Goal: Task Accomplishment & Management: Complete application form

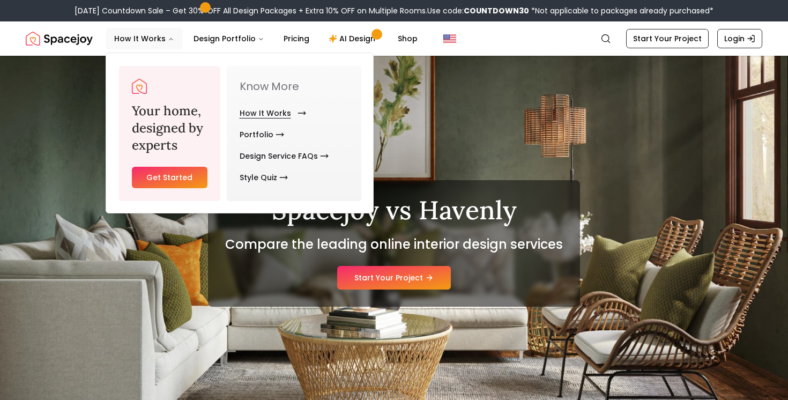
click at [256, 110] on link "How It Works" at bounding box center [270, 112] width 62 height 21
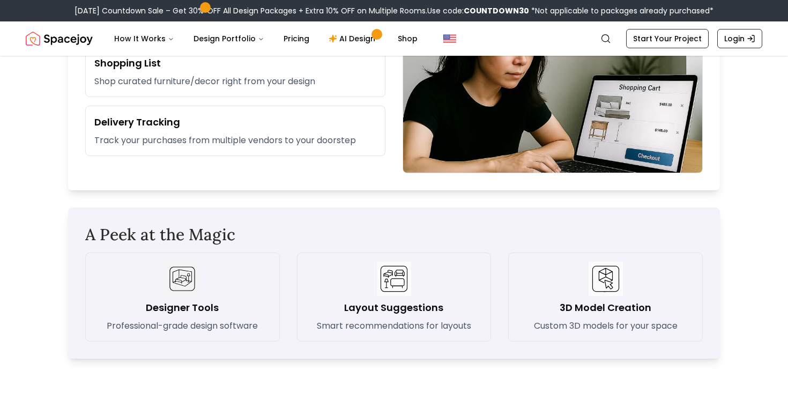
scroll to position [1305, 0]
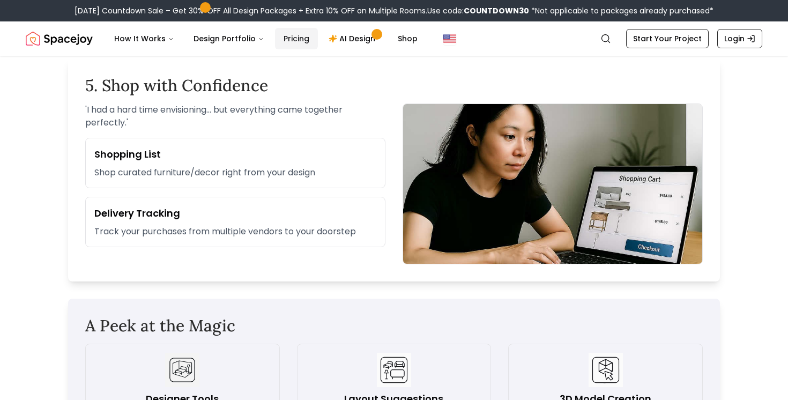
click at [300, 35] on link "Pricing" at bounding box center [296, 38] width 43 height 21
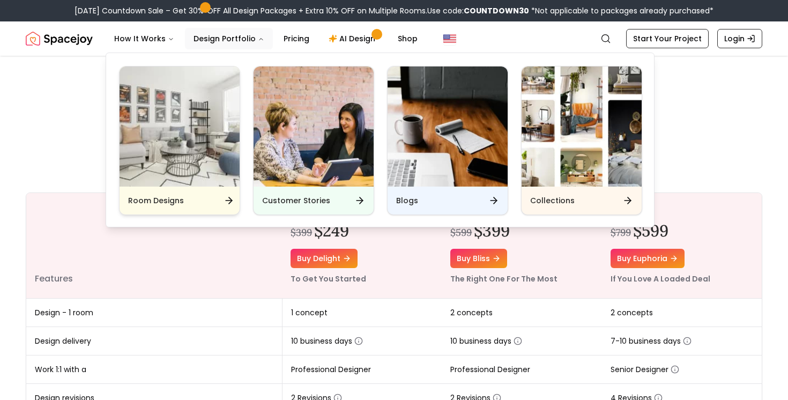
click at [189, 120] on img "Main" at bounding box center [179, 126] width 120 height 120
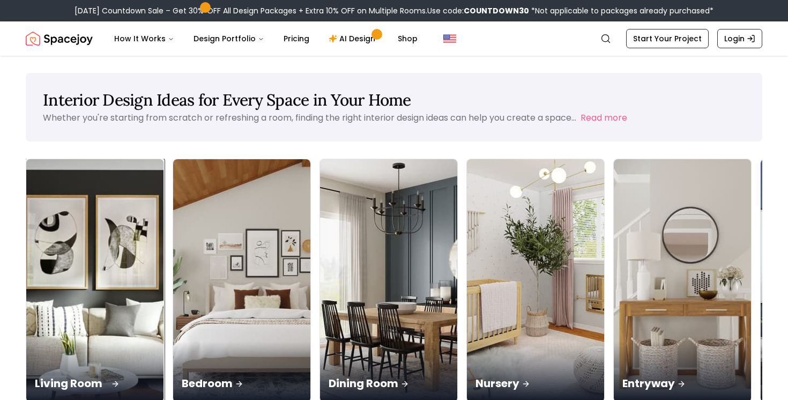
click at [97, 341] on div "Living Room" at bounding box center [94, 371] width 137 height 60
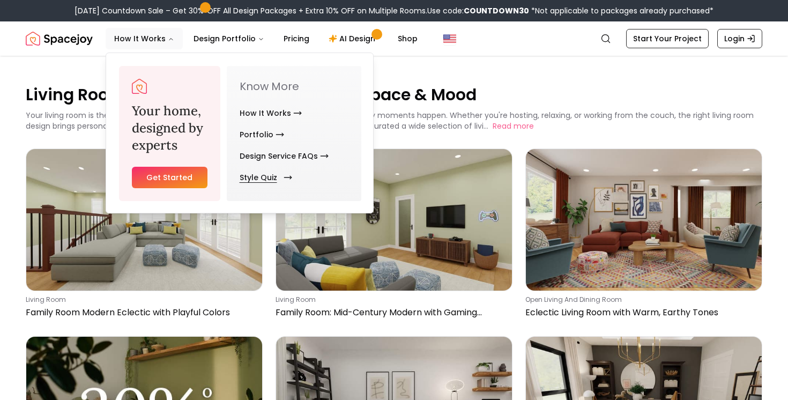
click at [258, 173] on link "Style Quiz" at bounding box center [263, 177] width 48 height 21
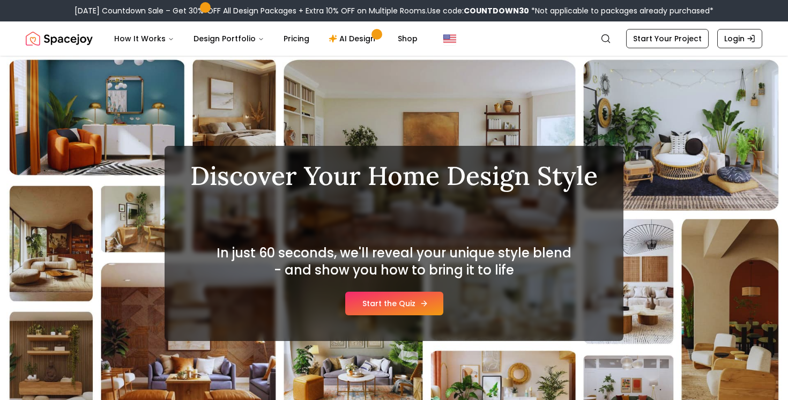
click at [395, 302] on link "Start the Quiz" at bounding box center [394, 303] width 98 height 24
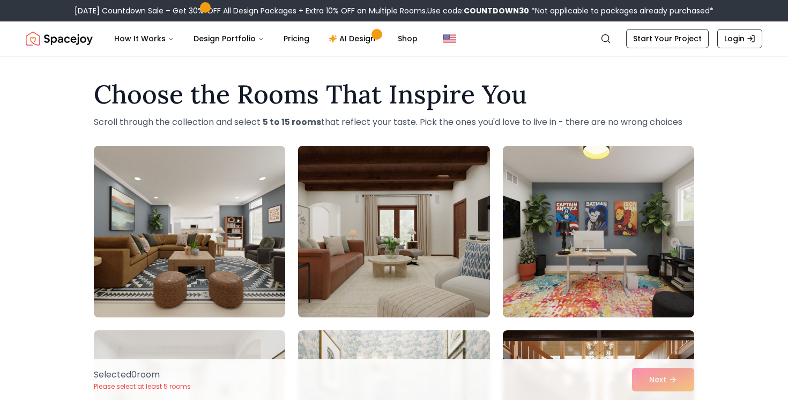
click at [410, 220] on img at bounding box center [393, 231] width 201 height 180
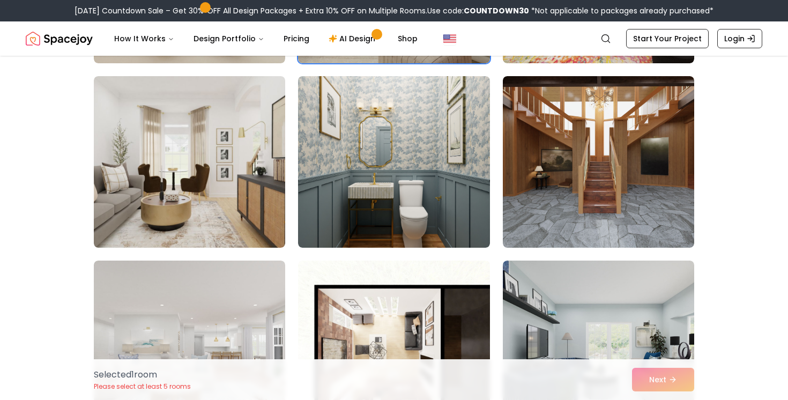
scroll to position [250, 0]
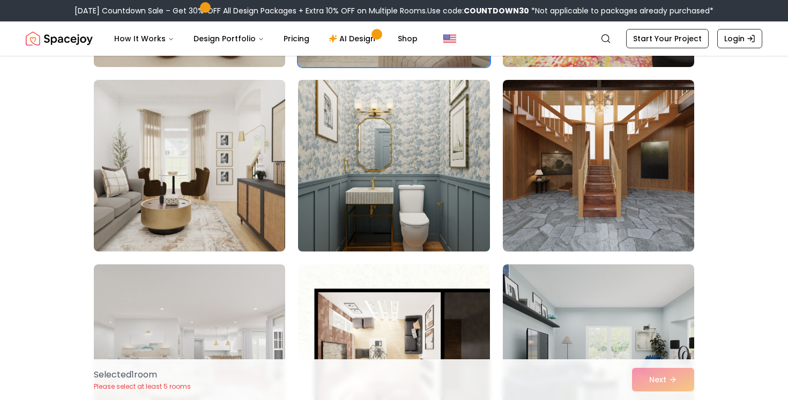
click at [367, 135] on img at bounding box center [393, 166] width 201 height 180
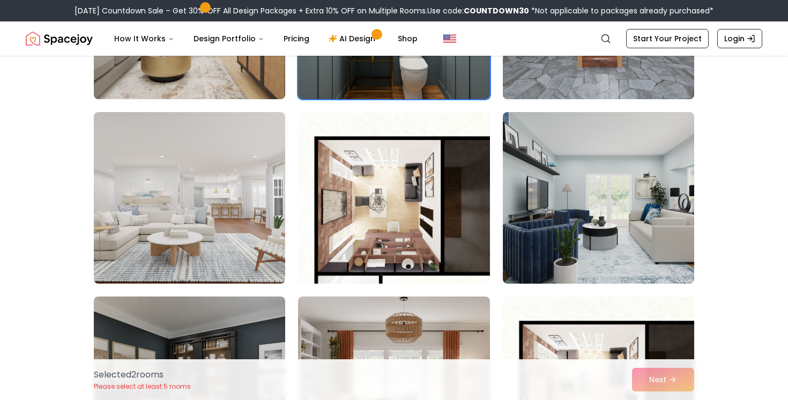
scroll to position [632, 0]
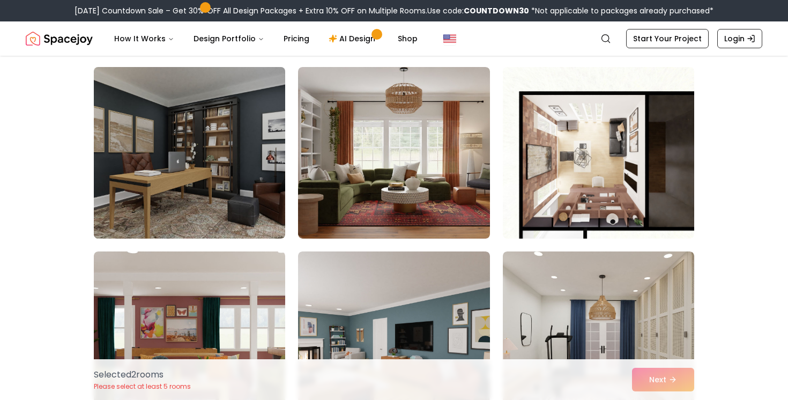
click at [223, 189] on img at bounding box center [189, 153] width 201 height 180
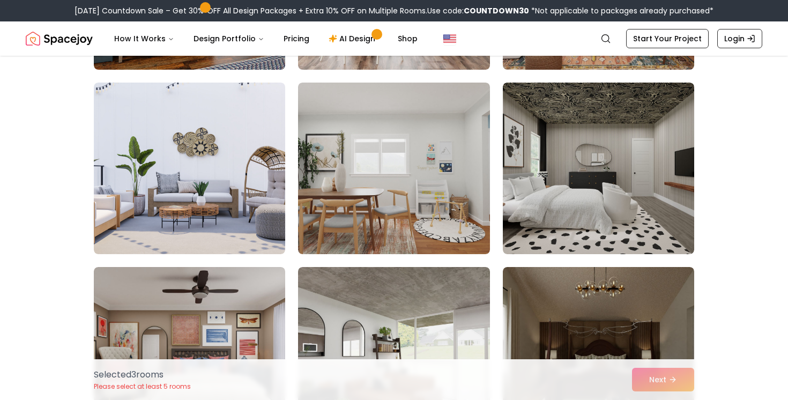
scroll to position [2090, 0]
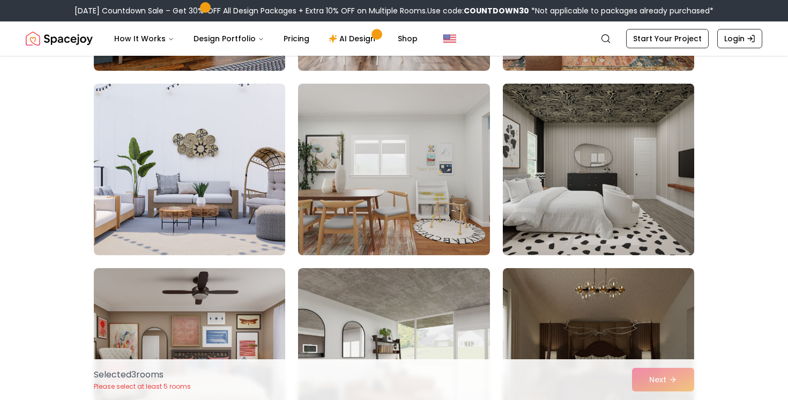
click at [616, 209] on img at bounding box center [598, 169] width 201 height 180
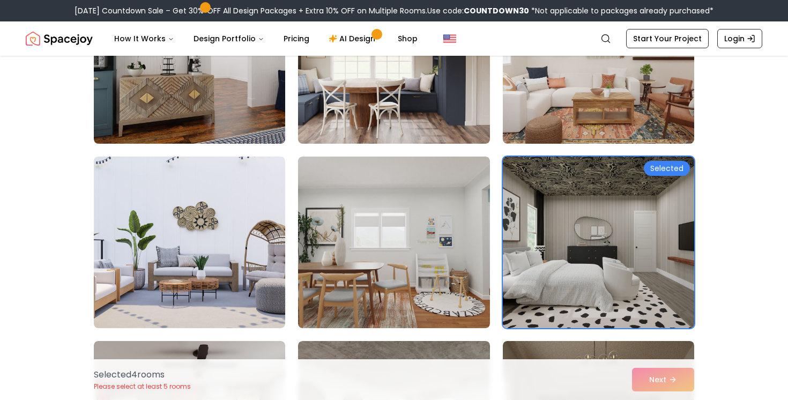
click at [647, 253] on img at bounding box center [598, 242] width 201 height 180
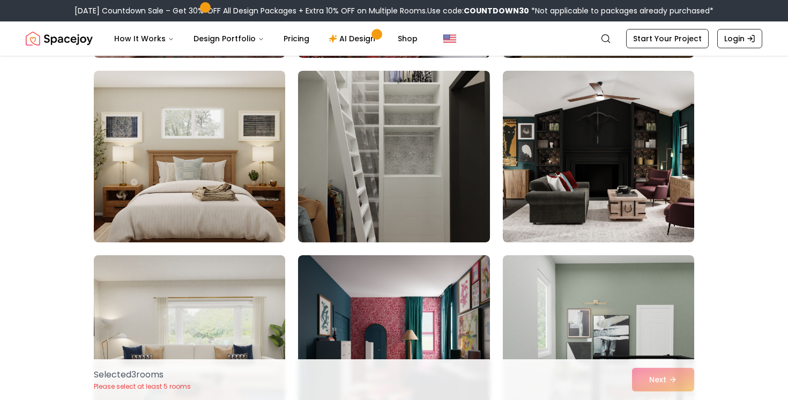
scroll to position [2470, 0]
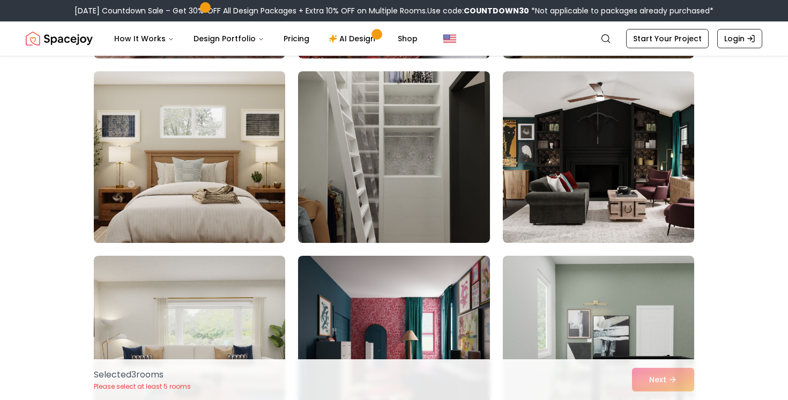
click at [148, 200] on img at bounding box center [189, 157] width 201 height 180
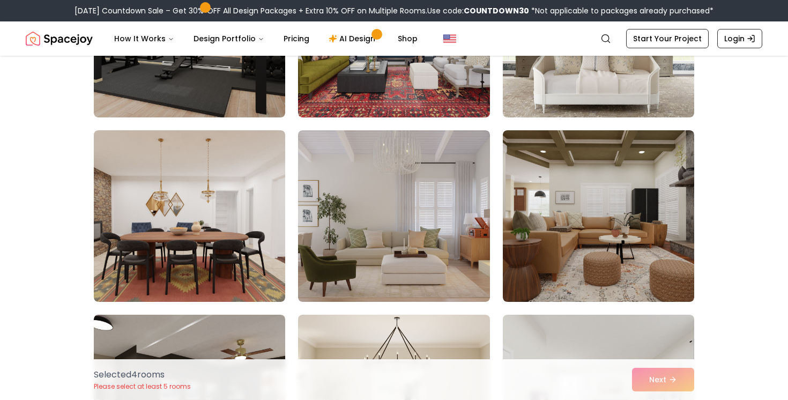
scroll to position [4624, 0]
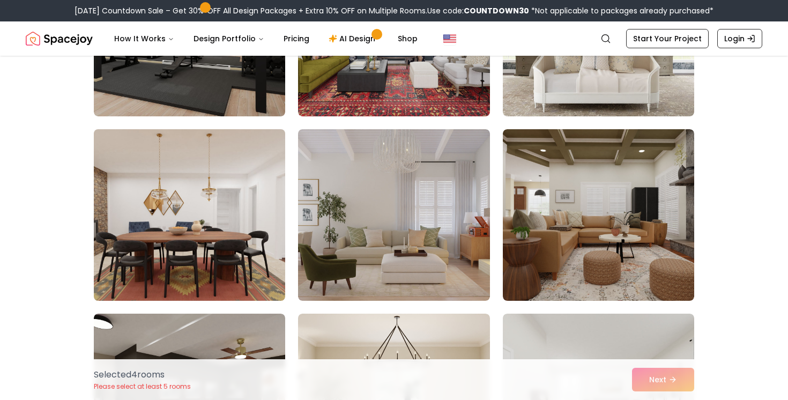
click at [224, 256] on img at bounding box center [189, 215] width 201 height 180
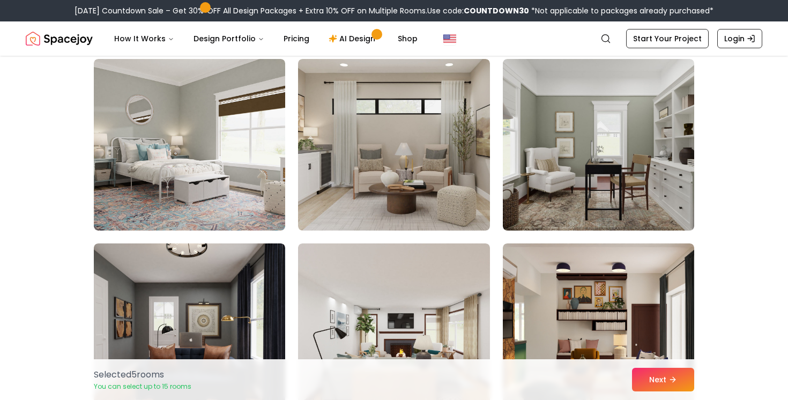
scroll to position [5433, 0]
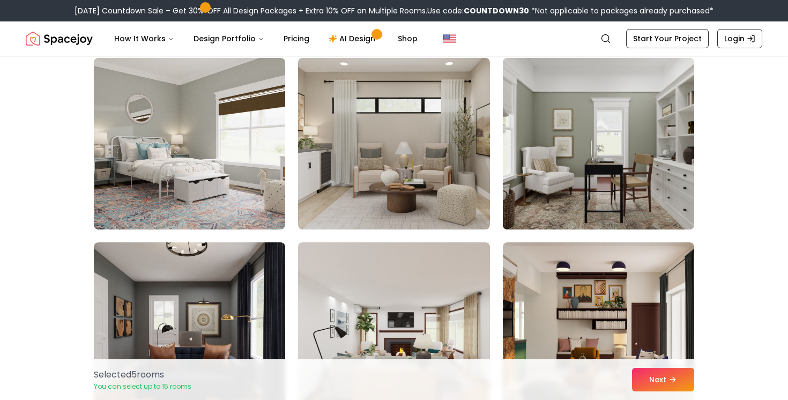
click at [580, 172] on img at bounding box center [598, 144] width 201 height 180
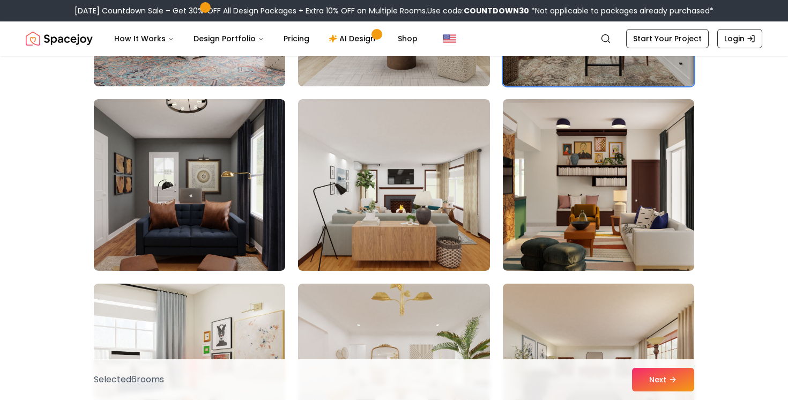
scroll to position [5581, 0]
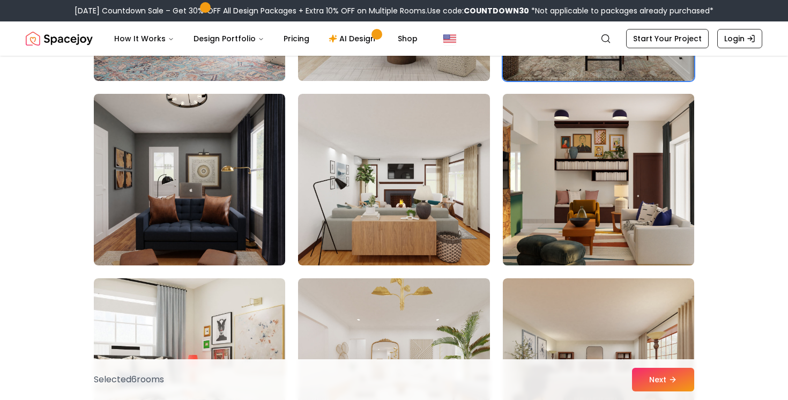
click at [607, 189] on img at bounding box center [598, 179] width 201 height 180
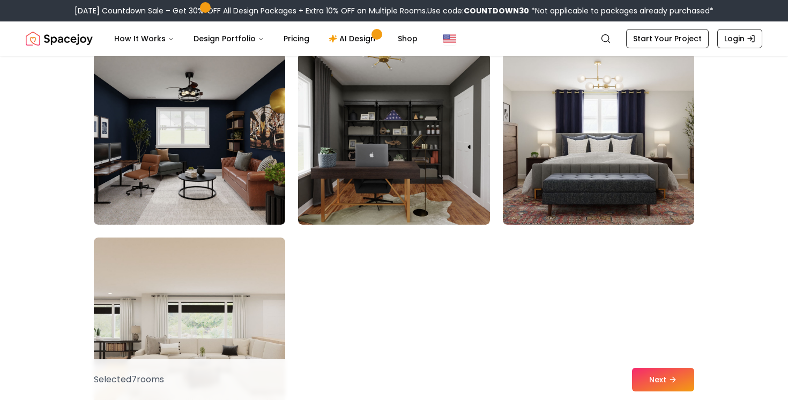
scroll to position [5990, 0]
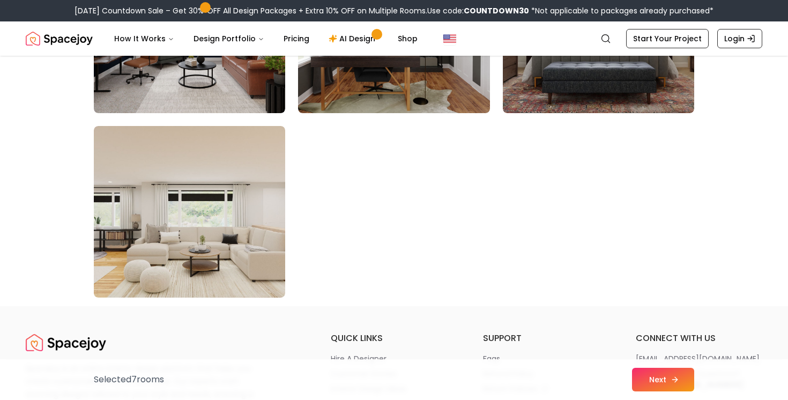
click at [670, 378] on button "Next" at bounding box center [663, 380] width 62 height 24
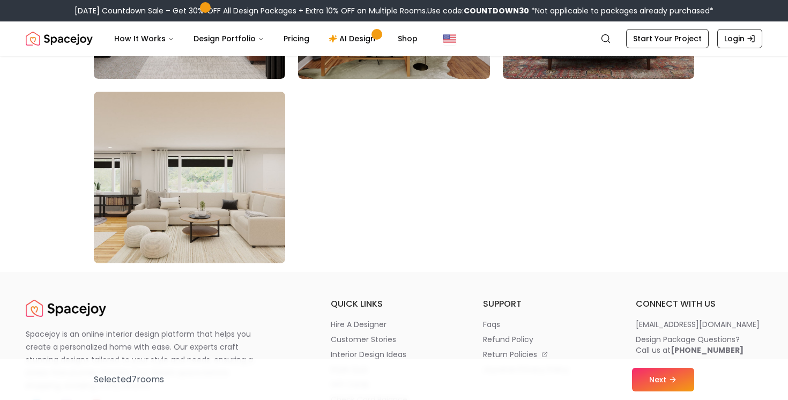
scroll to position [6102, 0]
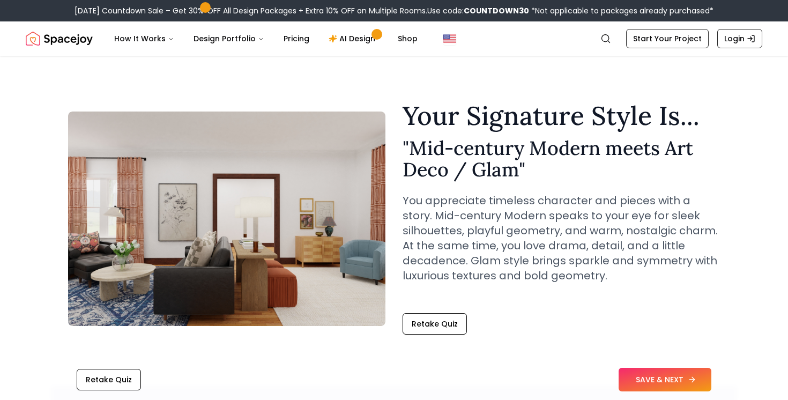
click at [649, 381] on button "SAVE & NEXT" at bounding box center [664, 380] width 93 height 24
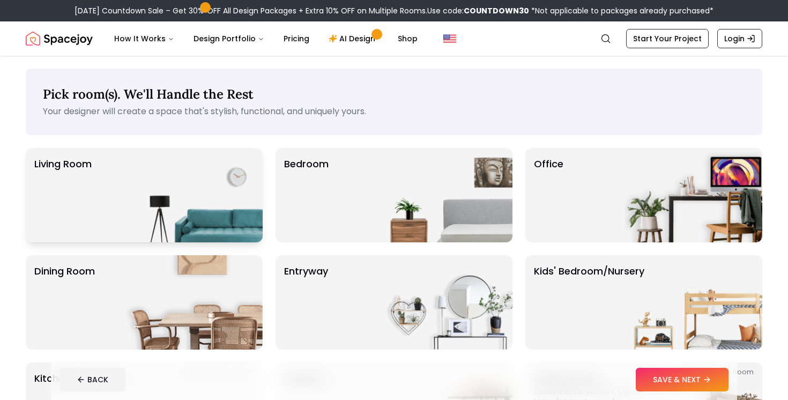
click at [202, 173] on img at bounding box center [193, 195] width 137 height 94
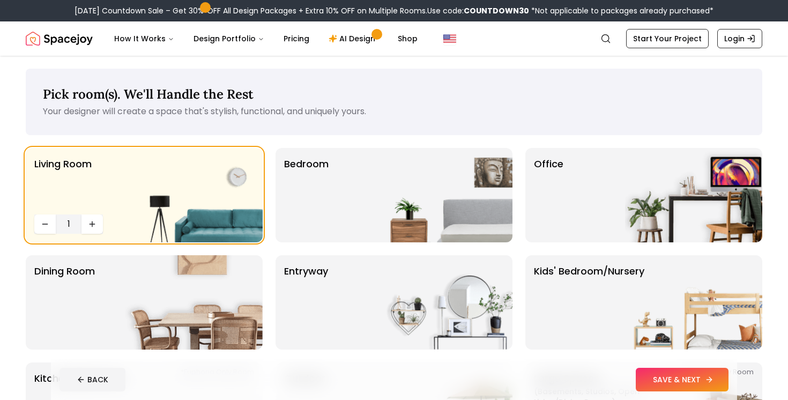
click at [649, 371] on button "SAVE & NEXT" at bounding box center [681, 380] width 93 height 24
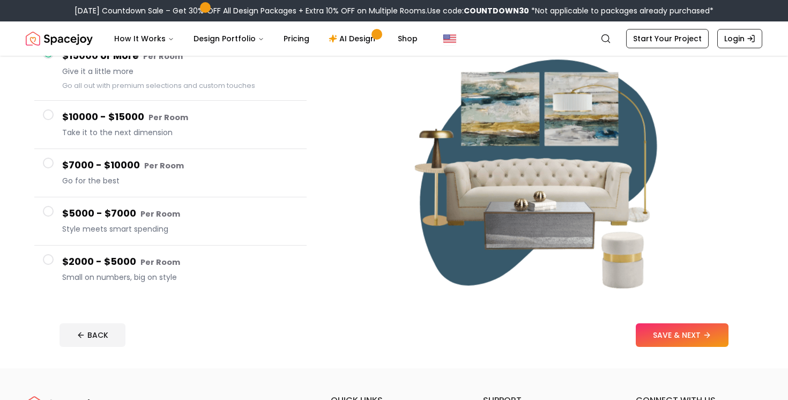
scroll to position [116, 0]
click at [161, 272] on span "Small on numbers, big on style" at bounding box center [180, 277] width 236 height 11
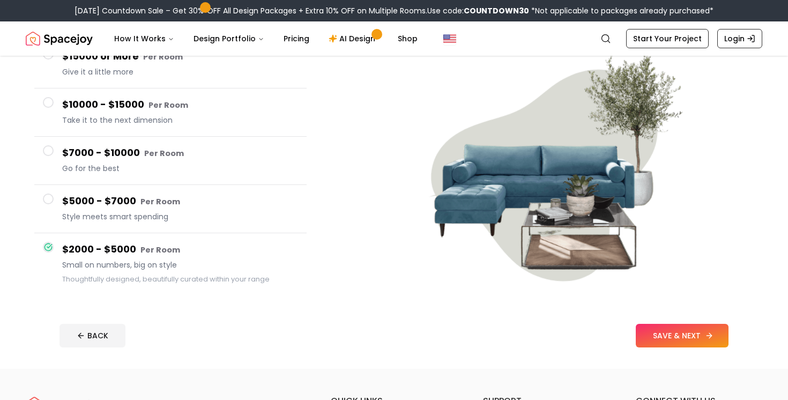
click at [678, 331] on button "SAVE & NEXT" at bounding box center [681, 336] width 93 height 24
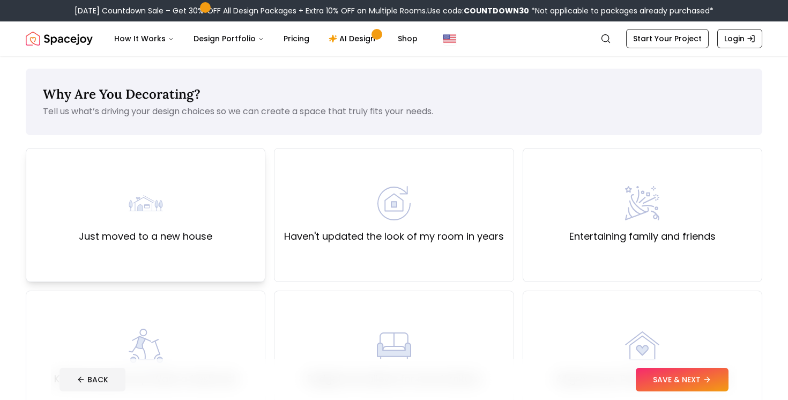
click at [217, 199] on div "Just moved to a new house" at bounding box center [145, 215] width 239 height 134
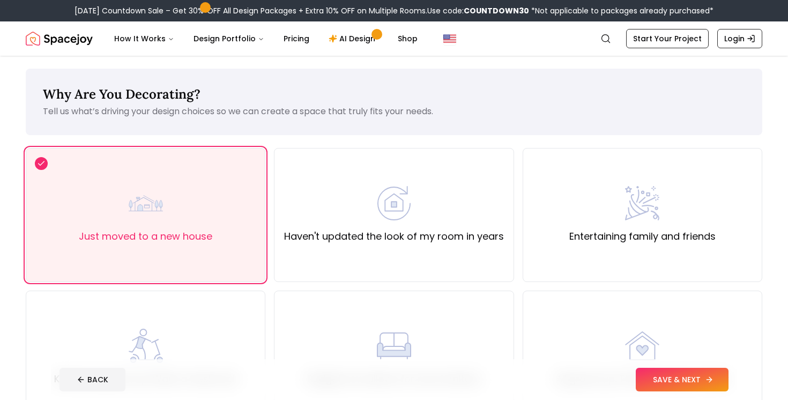
click at [678, 374] on button "SAVE & NEXT" at bounding box center [681, 380] width 93 height 24
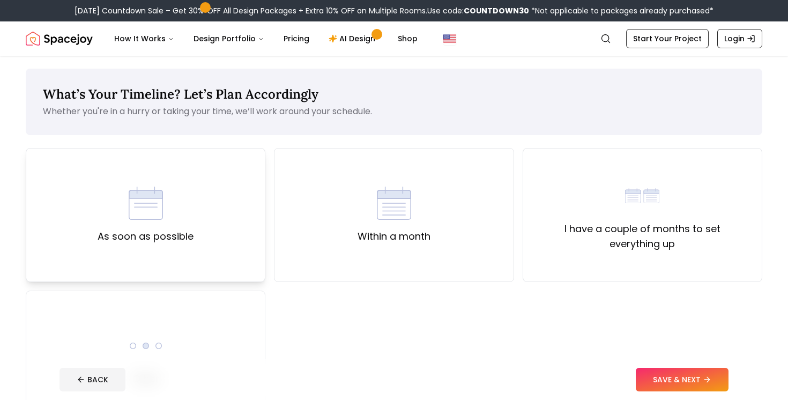
click at [206, 232] on div "As soon as possible" at bounding box center [145, 215] width 239 height 134
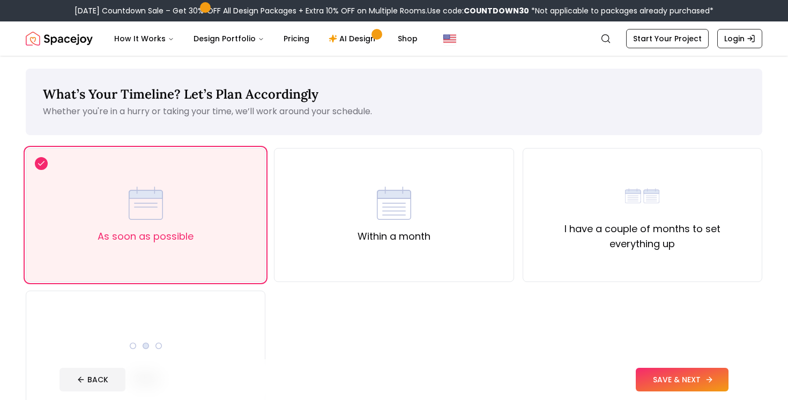
click at [675, 380] on button "SAVE & NEXT" at bounding box center [681, 380] width 93 height 24
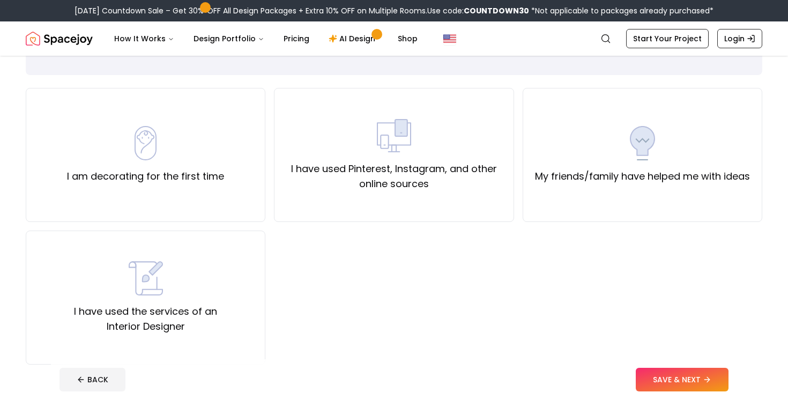
scroll to position [58, 0]
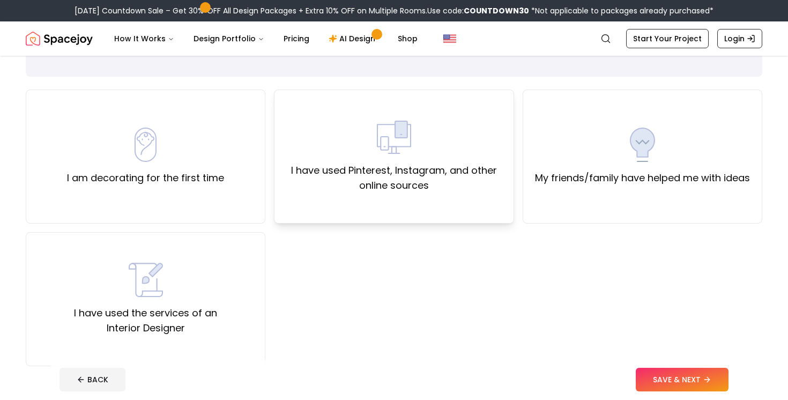
click at [335, 186] on label "I have used Pinterest, Instagram, and other online sources" at bounding box center [393, 178] width 221 height 30
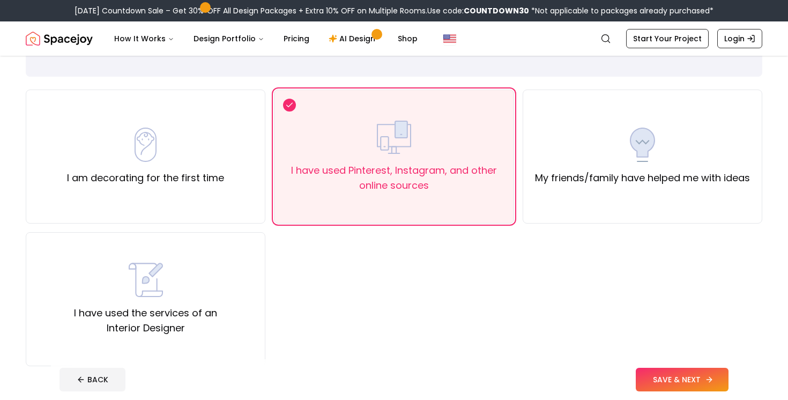
click at [663, 378] on button "SAVE & NEXT" at bounding box center [681, 380] width 93 height 24
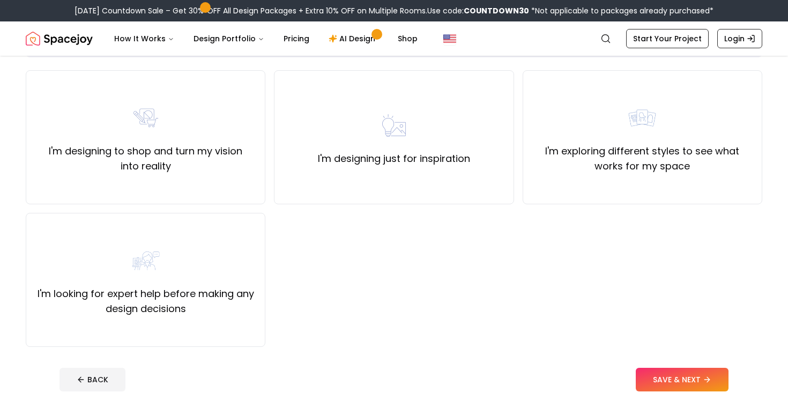
scroll to position [79, 0]
click at [227, 298] on label "I'm looking for expert help before making any design decisions" at bounding box center [145, 300] width 221 height 30
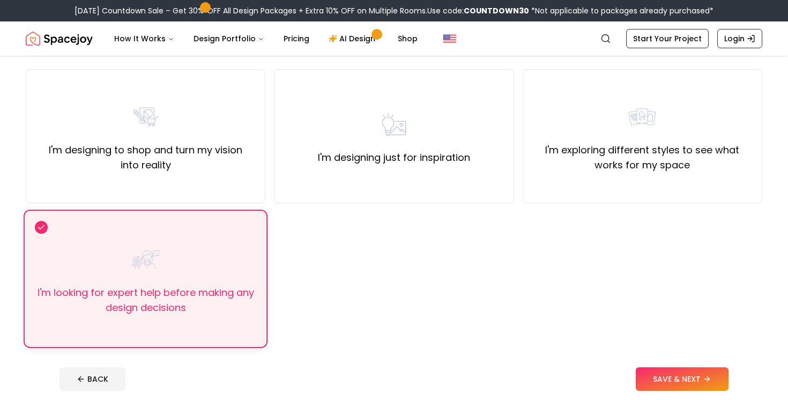
click at [211, 309] on label "I'm looking for expert help before making any design decisions" at bounding box center [145, 300] width 221 height 30
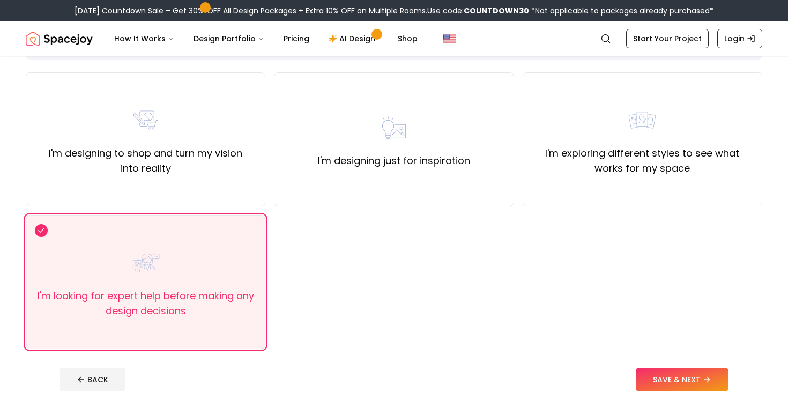
scroll to position [91, 0]
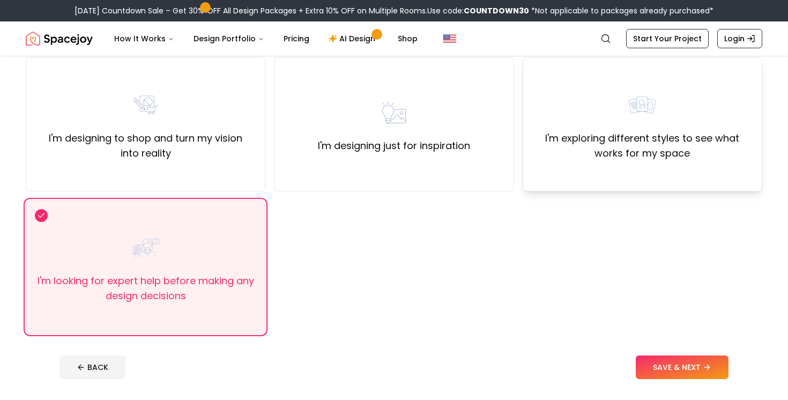
click at [615, 146] on label "I'm exploring different styles to see what works for my space" at bounding box center [641, 146] width 221 height 30
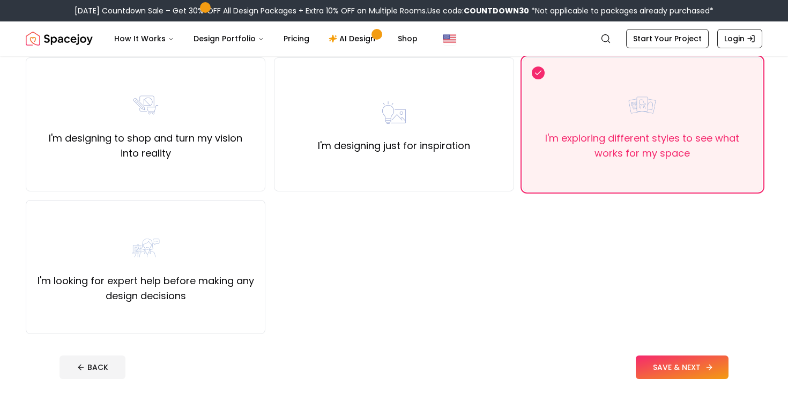
click at [643, 358] on button "SAVE & NEXT" at bounding box center [681, 367] width 93 height 24
